Goal: Transaction & Acquisition: Purchase product/service

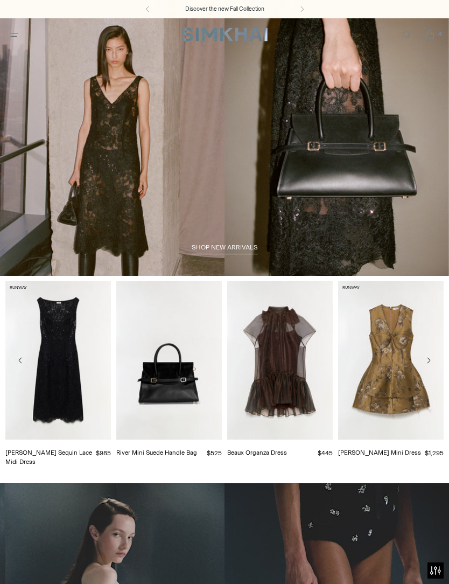
click at [14, 38] on icon "Open menu modal" at bounding box center [14, 34] width 11 height 9
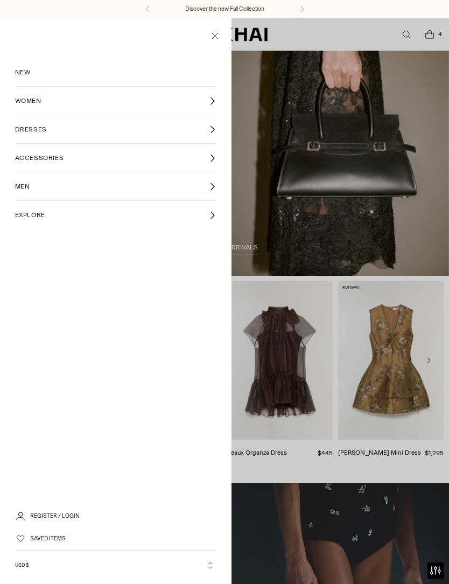
click at [19, 70] on span "NEW" at bounding box center [23, 72] width 16 height 10
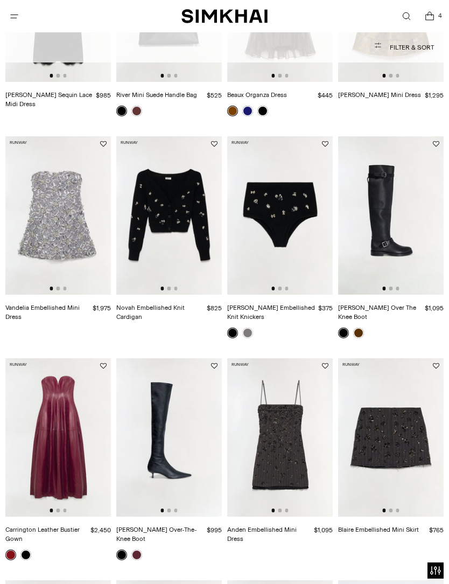
scroll to position [209, 0]
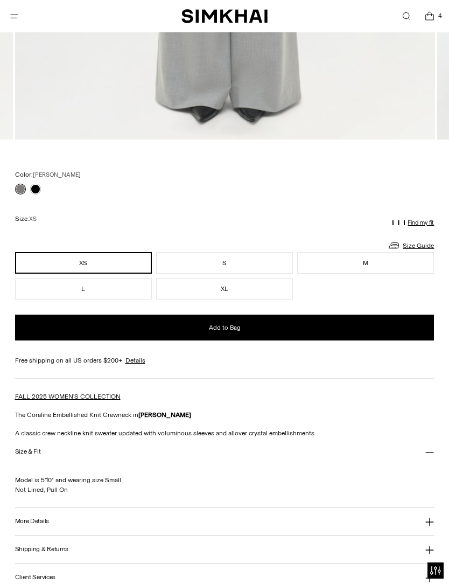
scroll to position [614, 0]
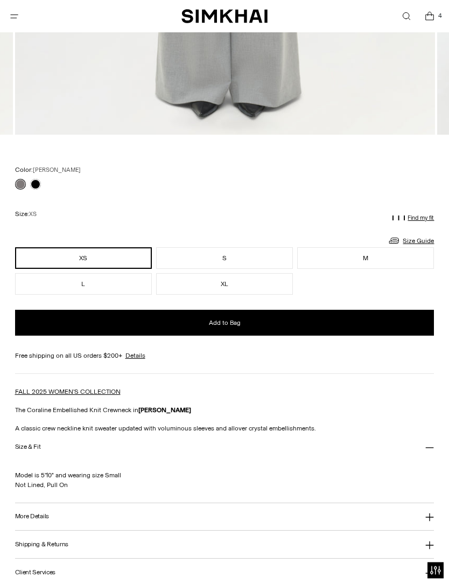
click at [289, 324] on button "Add to Bag" at bounding box center [225, 323] width 420 height 26
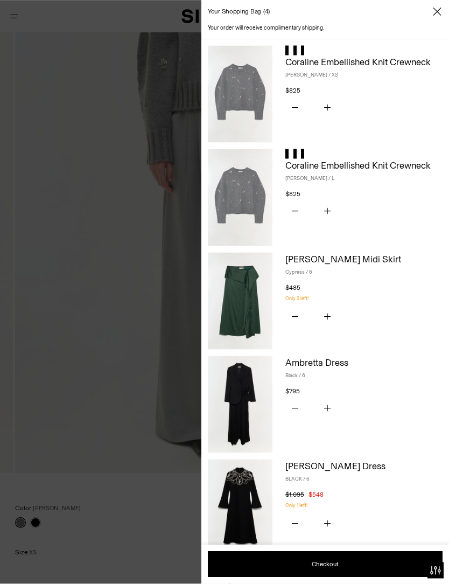
scroll to position [276, 0]
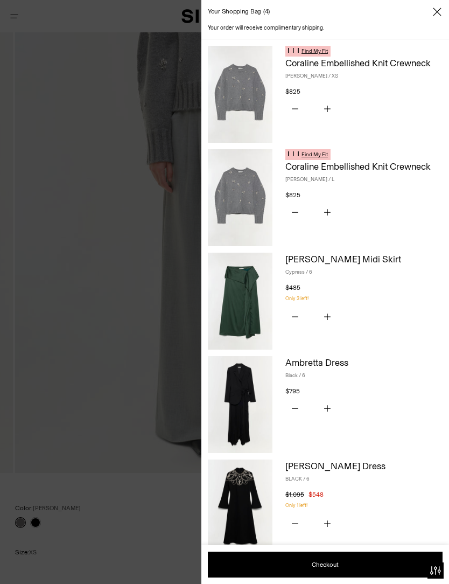
click at [301, 208] on button "Subtract product quantity" at bounding box center [295, 213] width 19 height 23
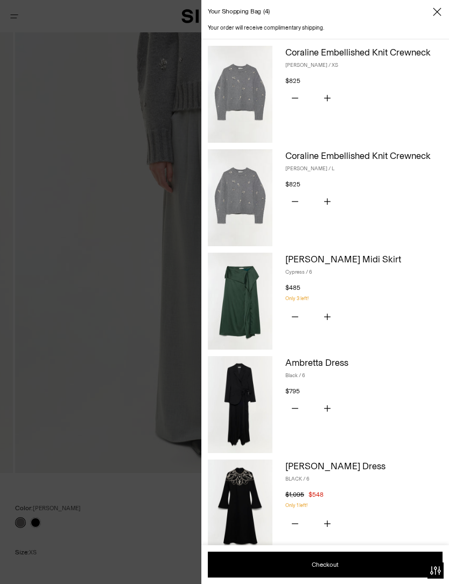
scroll to position [0, 0]
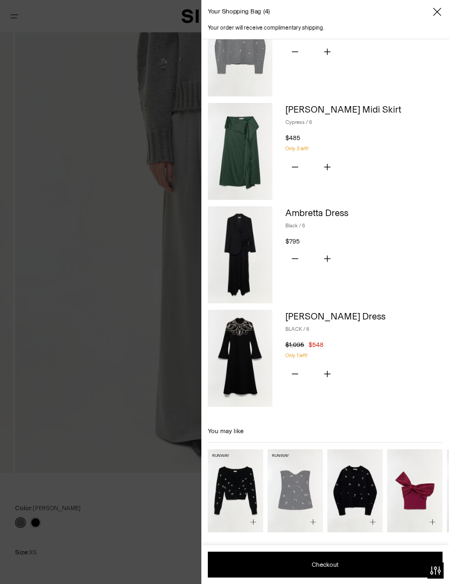
click at [59, 184] on div at bounding box center [224, 292] width 449 height 584
